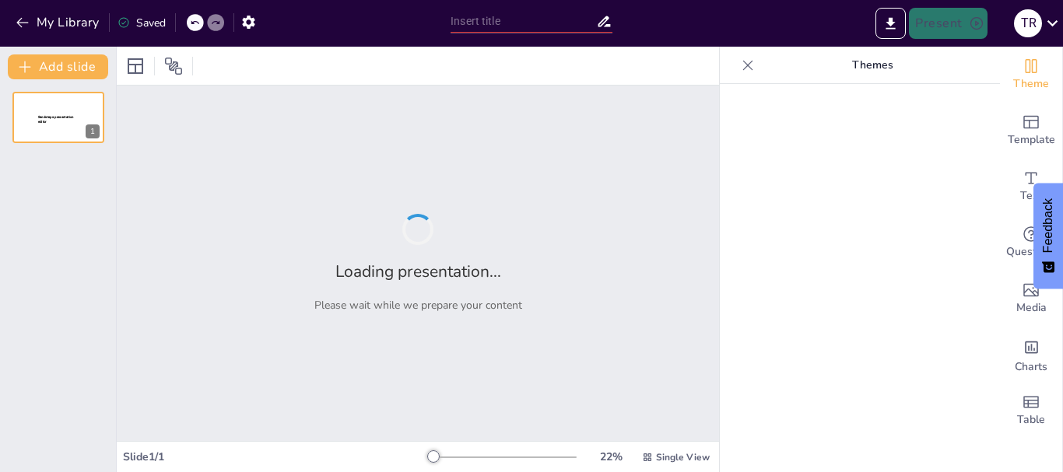
type input "New Sendsteps"
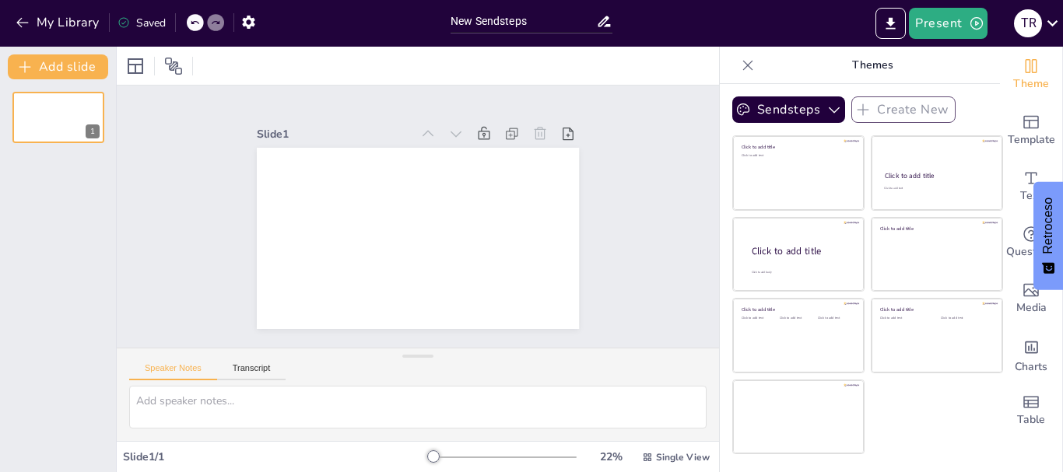
scroll to position [2, 0]
click at [276, 396] on textarea at bounding box center [417, 407] width 577 height 43
type textarea "luciernagas animadas y volando"
click at [950, 26] on button "Present" at bounding box center [948, 23] width 78 height 31
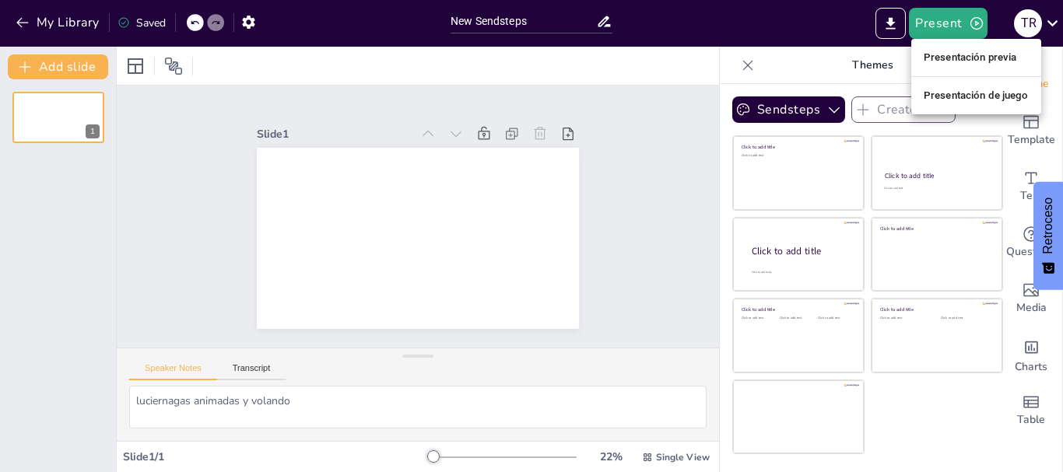
click at [952, 59] on li "Presentación previa" at bounding box center [976, 57] width 130 height 25
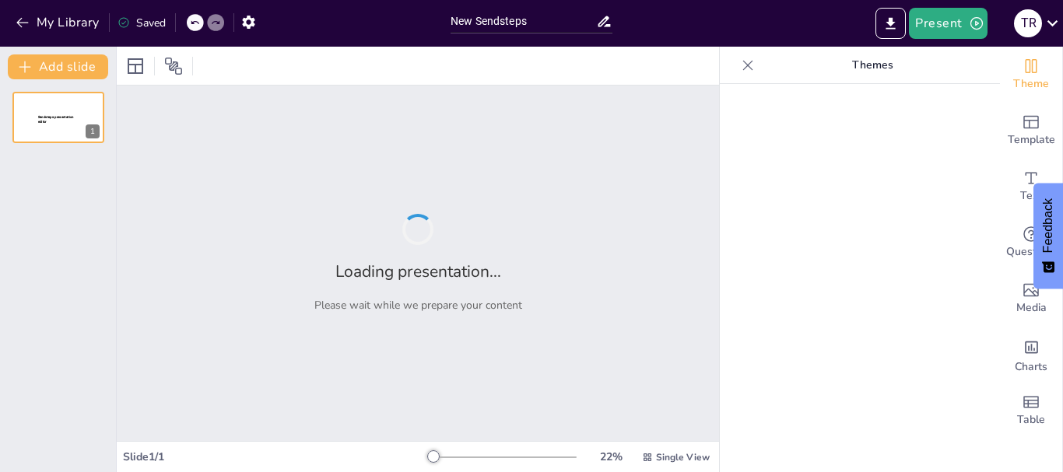
type input "New Sendsteps"
